Goal: Task Accomplishment & Management: Manage account settings

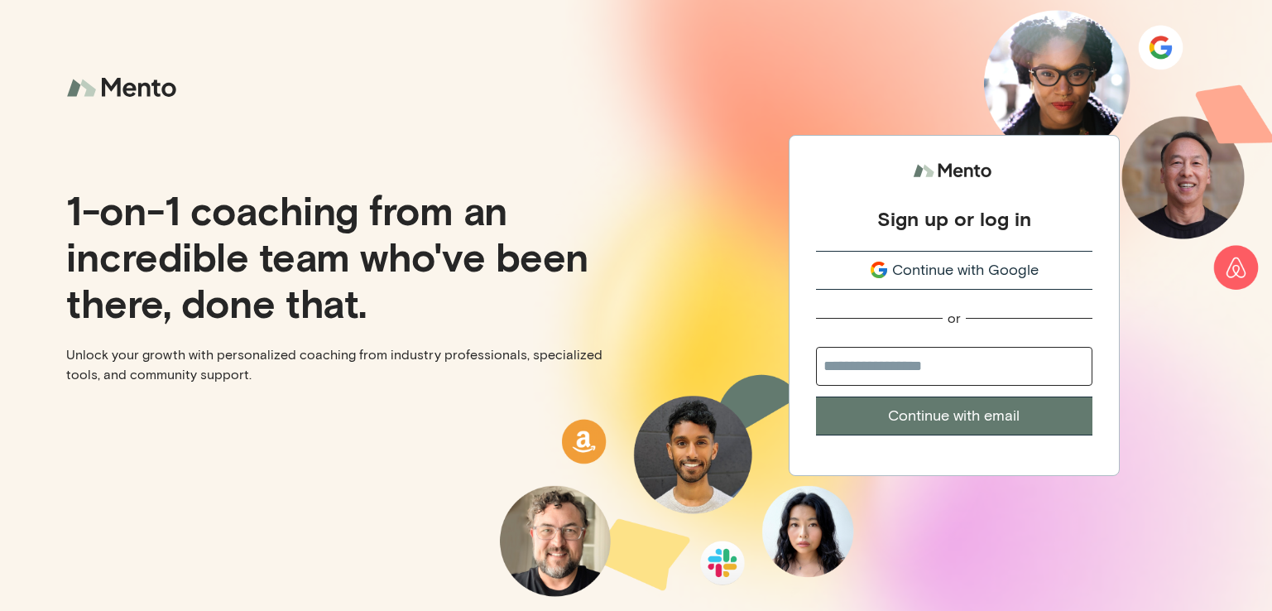
click at [891, 368] on input "email" at bounding box center [954, 366] width 276 height 39
type input "**********"
click at [930, 416] on button "Continue with email" at bounding box center [954, 416] width 276 height 39
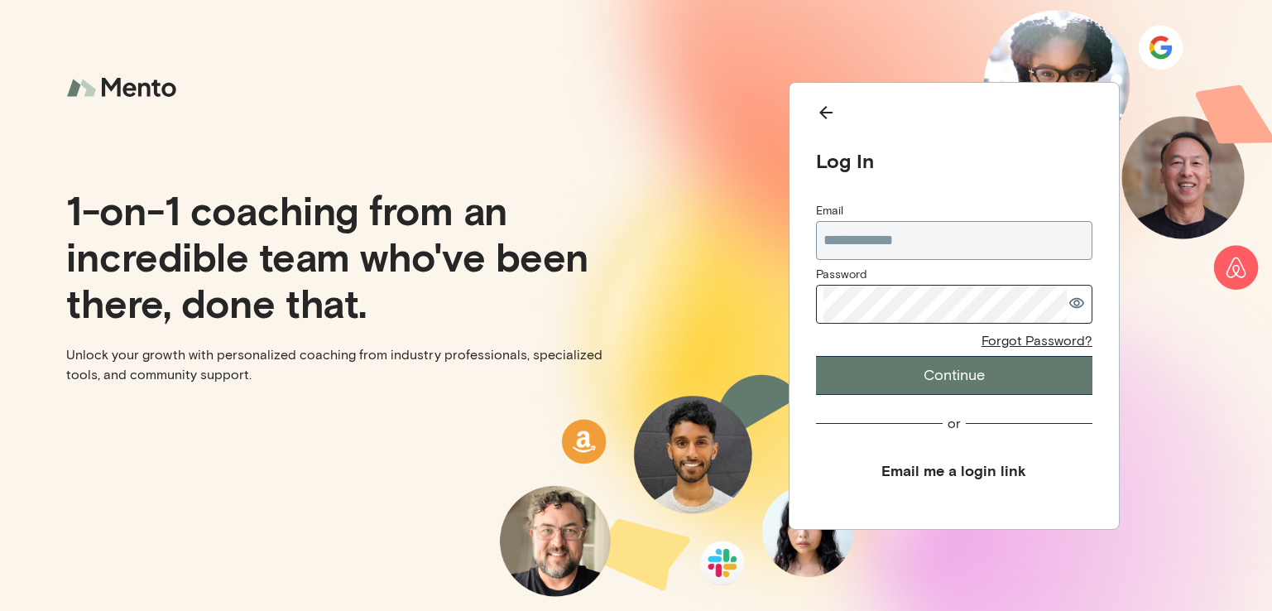
click at [1075, 305] on icon "button" at bounding box center [1077, 302] width 15 height 11
click at [1075, 305] on icon "button" at bounding box center [1077, 302] width 17 height 13
click at [945, 471] on button "Email me a login link" at bounding box center [954, 470] width 276 height 37
